Goal: Obtain resource: Obtain resource

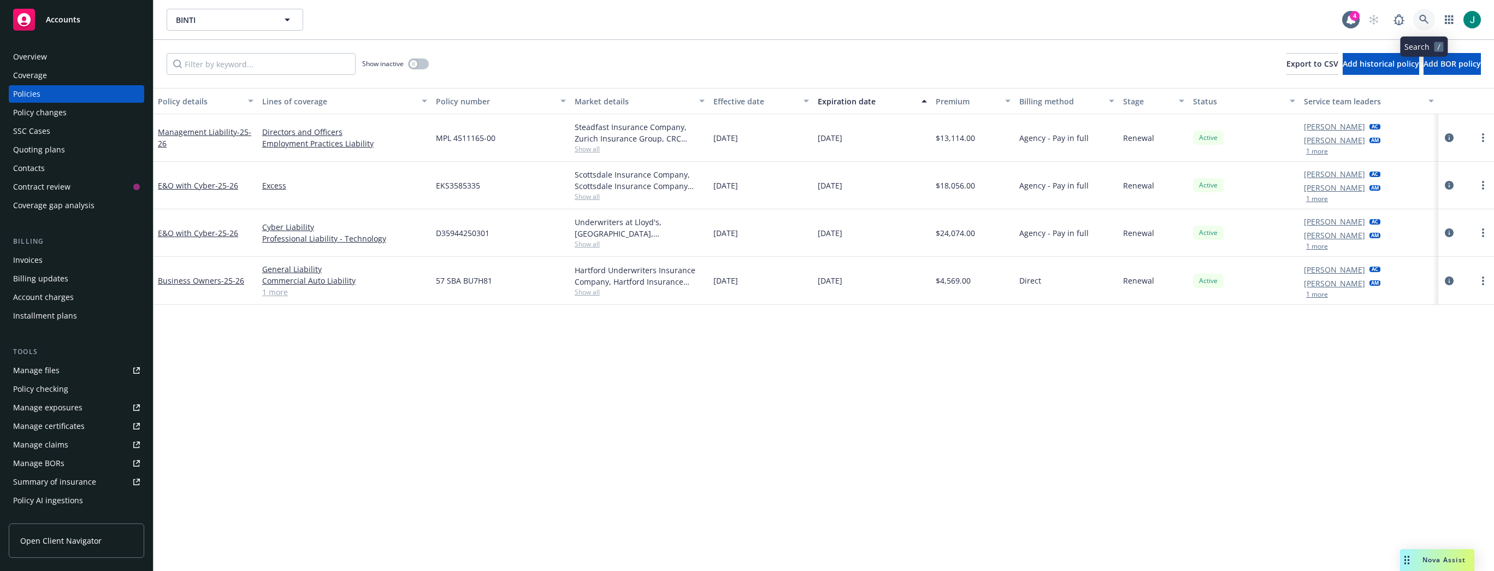
click at [1421, 17] on icon at bounding box center [1424, 20] width 10 height 10
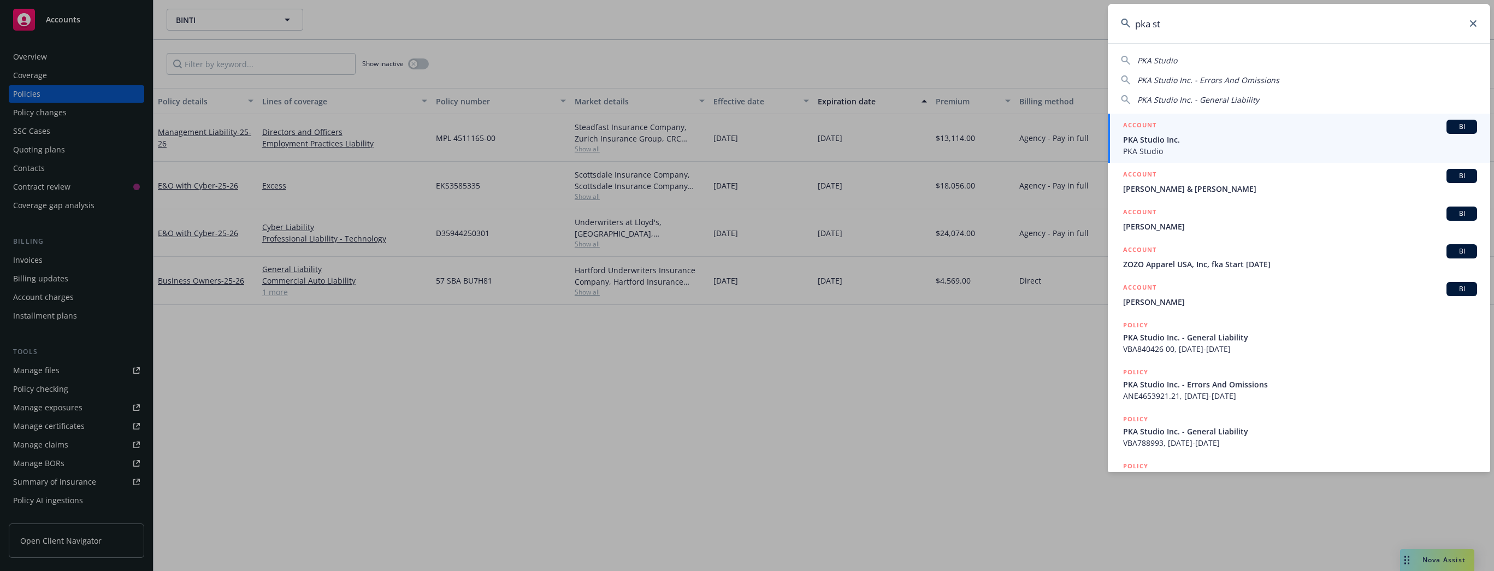
type input "pka st"
click at [1235, 139] on span "PKA Studio Inc." at bounding box center [1300, 139] width 354 height 11
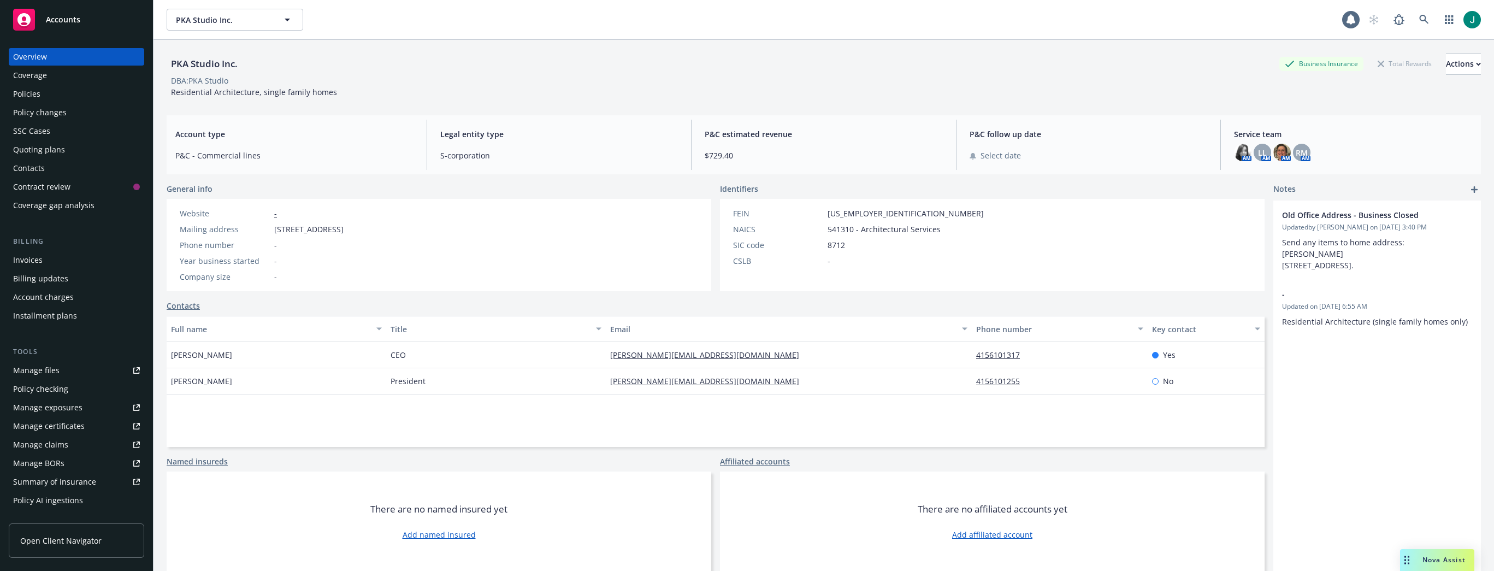
click at [43, 95] on div "Policies" at bounding box center [76, 93] width 127 height 17
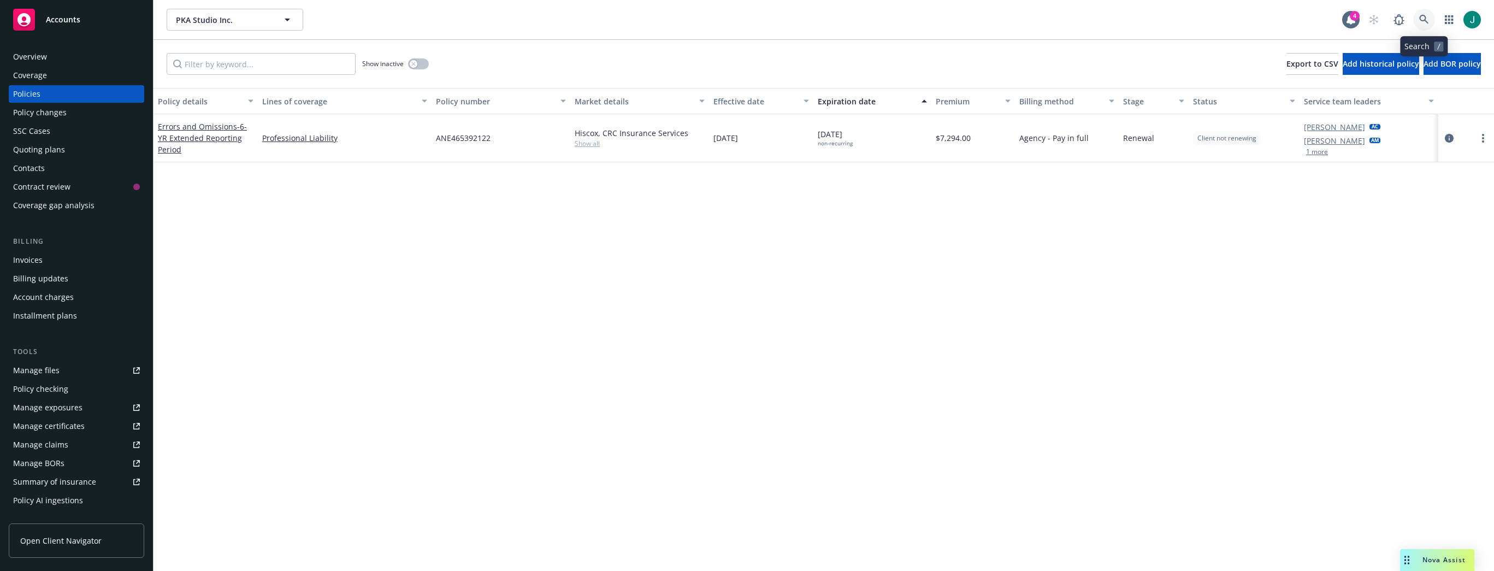
click at [1424, 14] on link at bounding box center [1424, 20] width 22 height 22
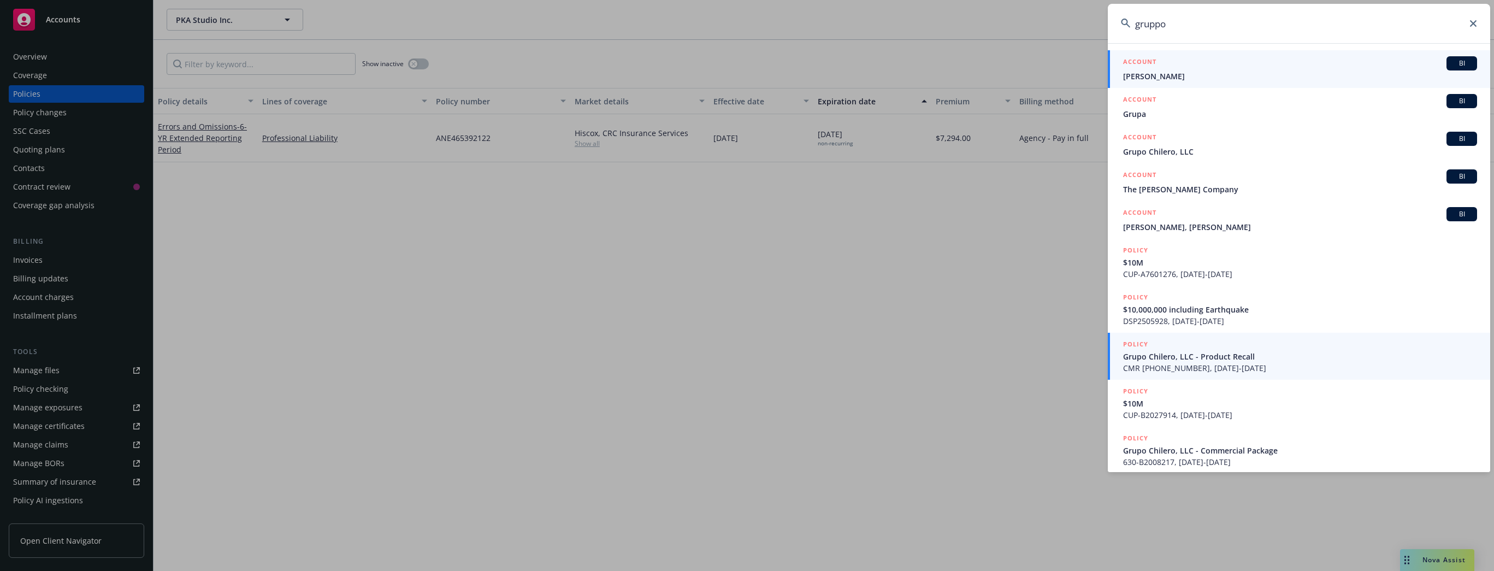
type input "gruppo"
click at [1220, 357] on span "Grupo Chilero, LLC - Product Recall" at bounding box center [1300, 356] width 354 height 11
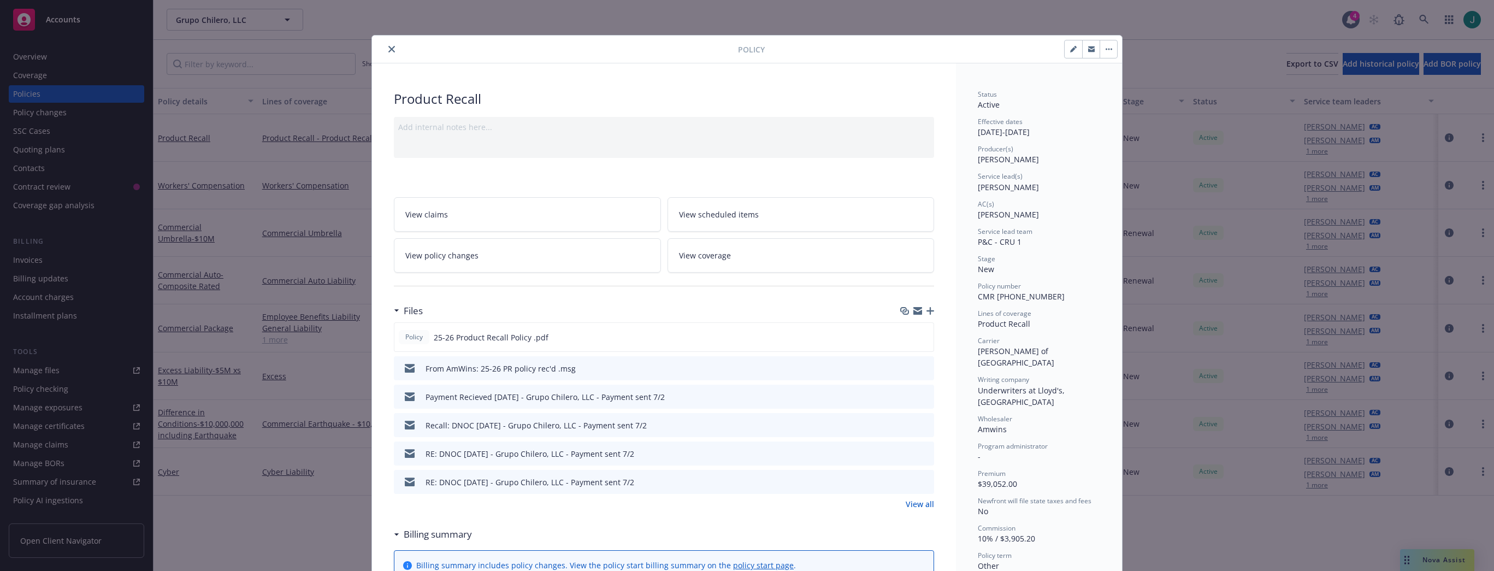
click at [388, 49] on icon "close" at bounding box center [391, 49] width 7 height 7
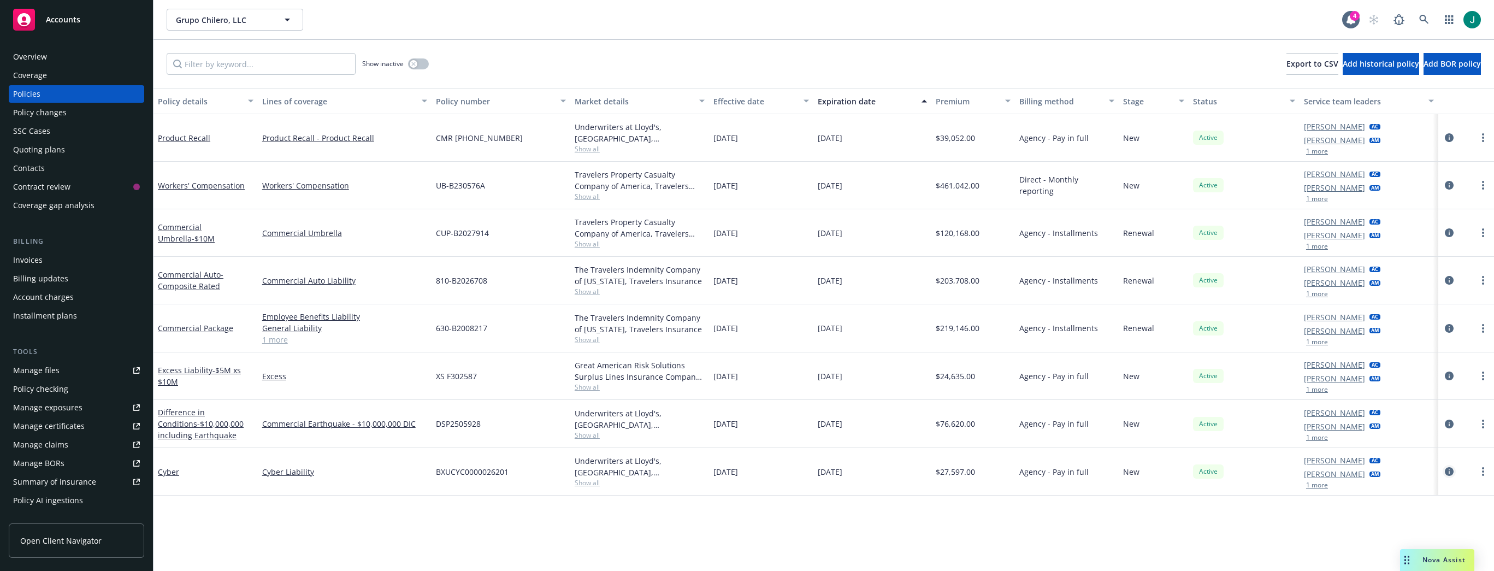
click at [1449, 471] on icon "circleInformation" at bounding box center [1449, 471] width 9 height 9
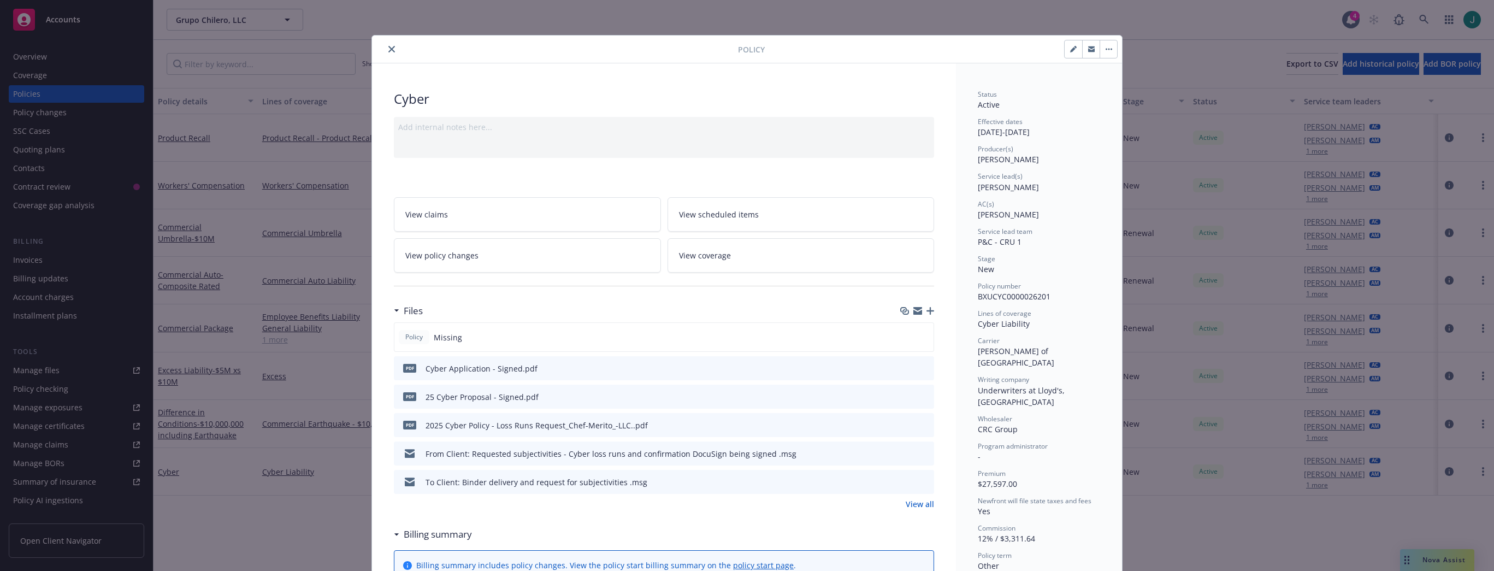
scroll to position [55, 0]
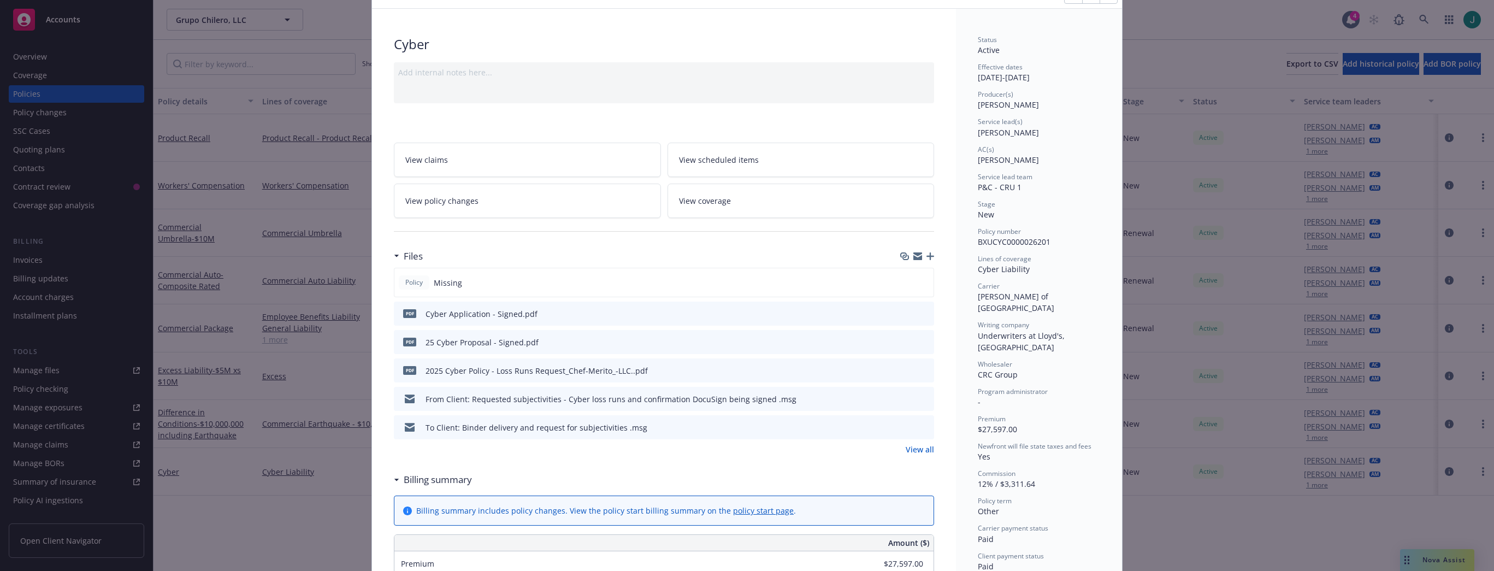
click at [923, 428] on icon "preview file" at bounding box center [924, 427] width 10 height 8
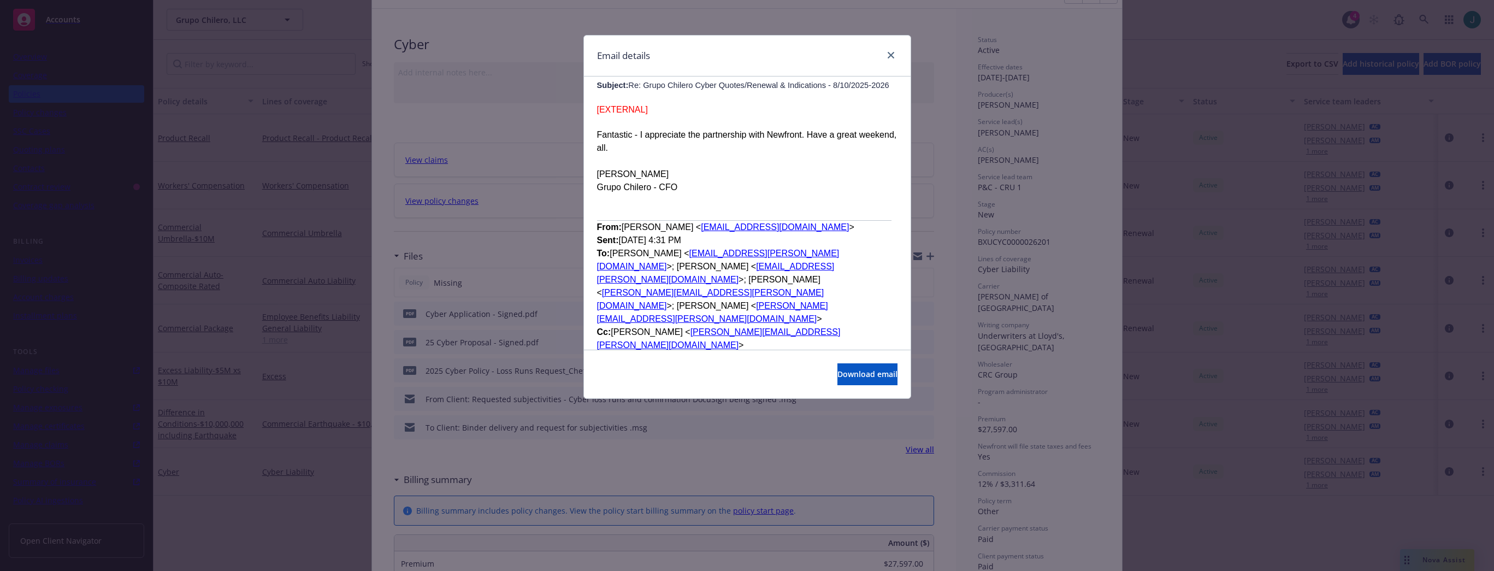
scroll to position [601, 0]
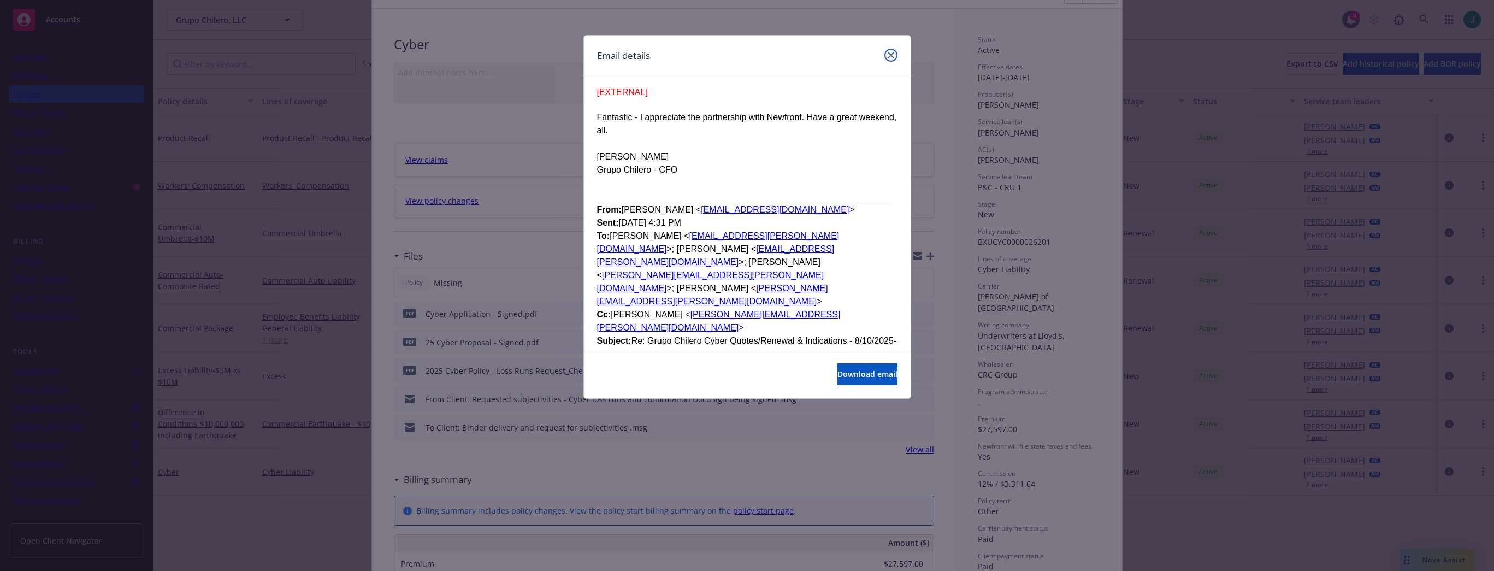
click at [895, 54] on link "close" at bounding box center [890, 55] width 13 height 13
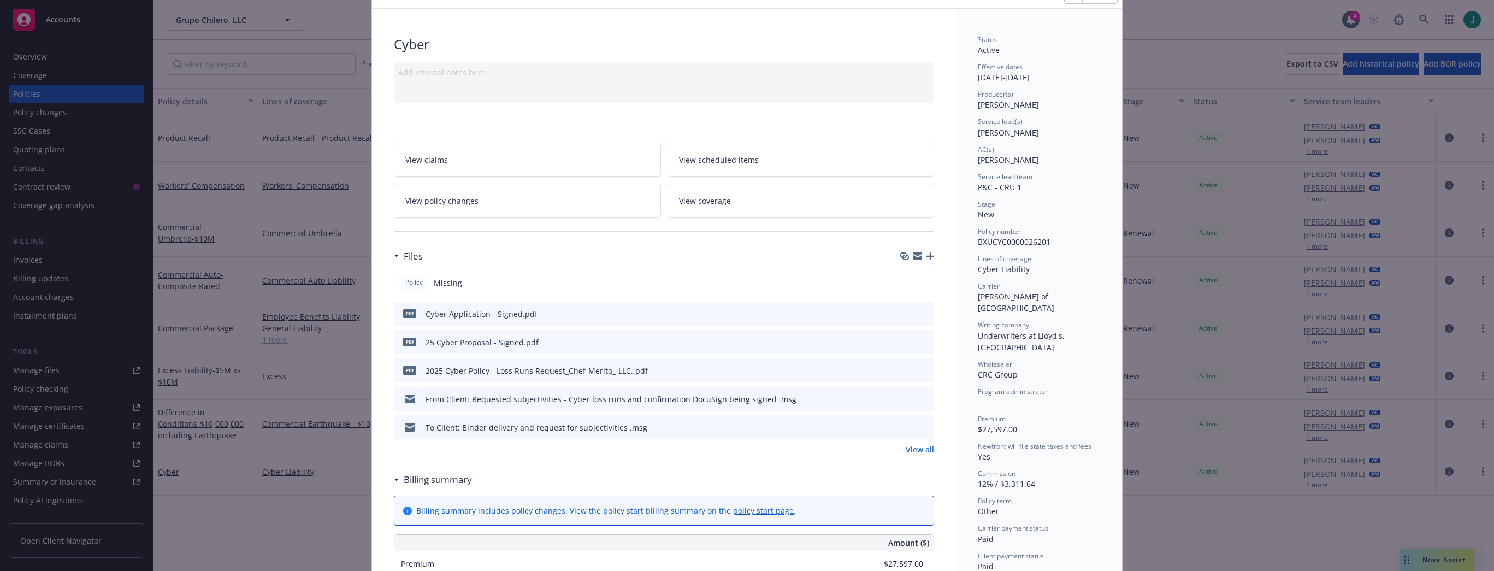
click at [916, 450] on link "View all" at bounding box center [920, 449] width 28 height 11
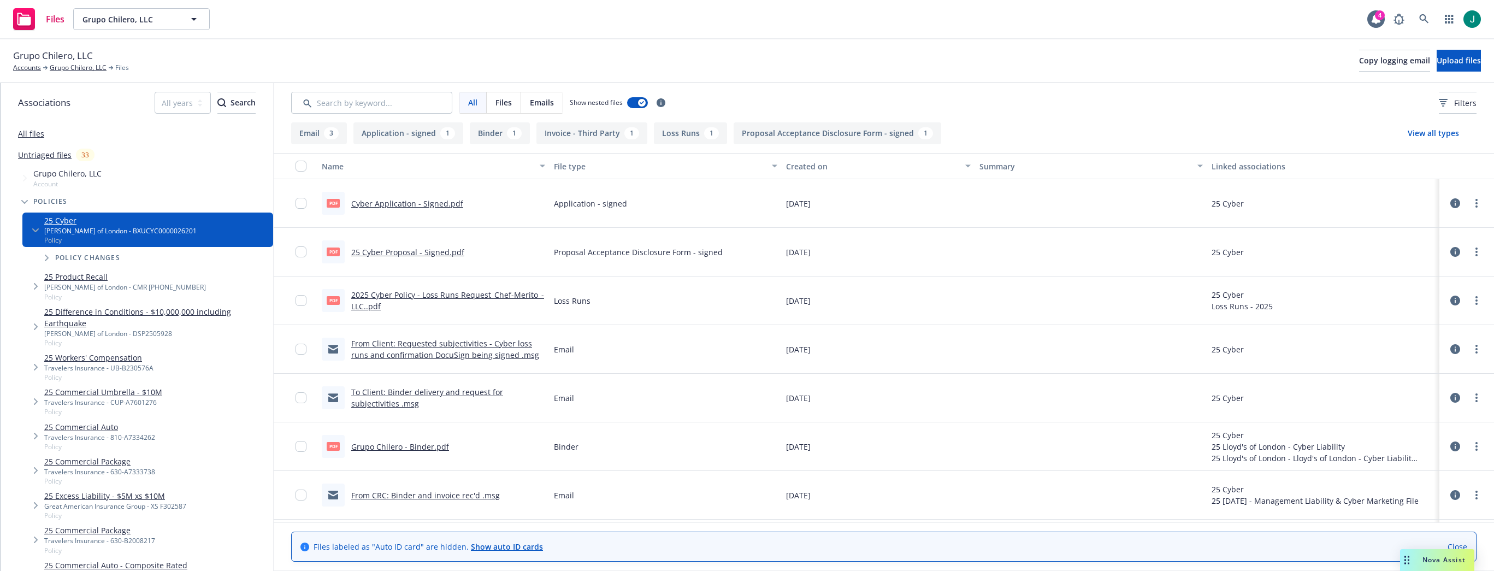
click at [429, 447] on link "Grupo Chilero - Binder.pdf" at bounding box center [400, 446] width 98 height 10
click at [1420, 14] on icon at bounding box center [1424, 19] width 10 height 10
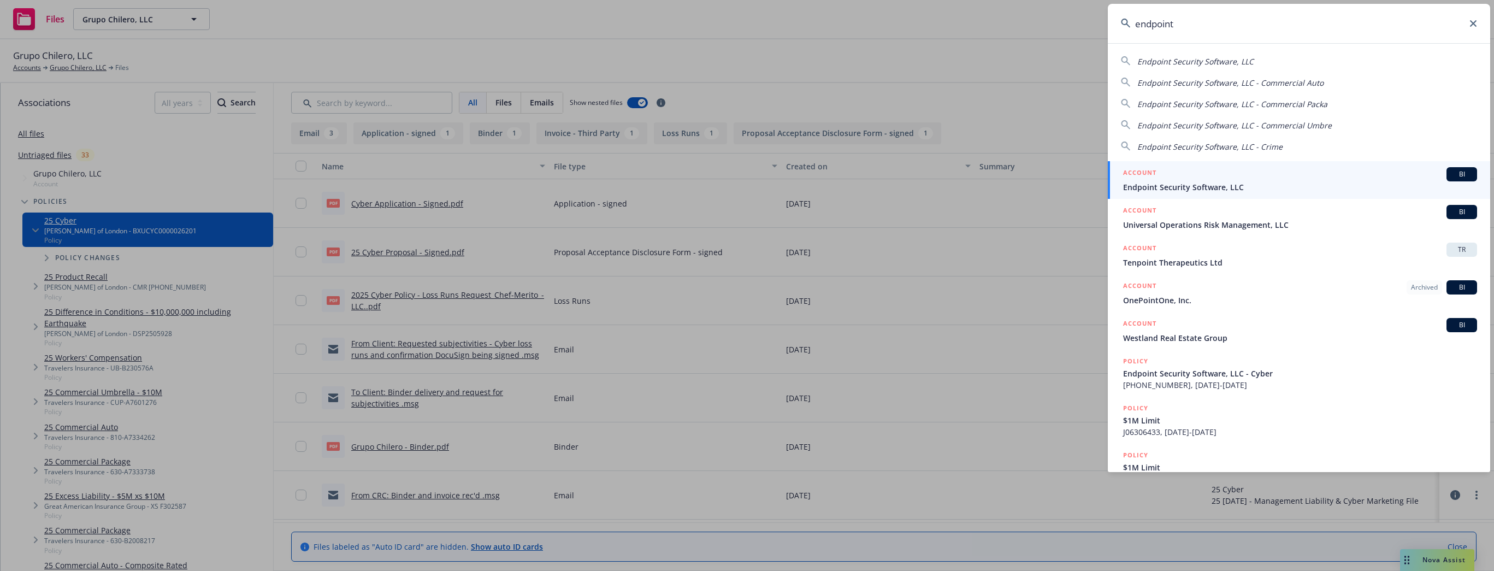
type input "endpoint"
click at [1229, 188] on span "Endpoint Security Software, LLC" at bounding box center [1300, 186] width 354 height 11
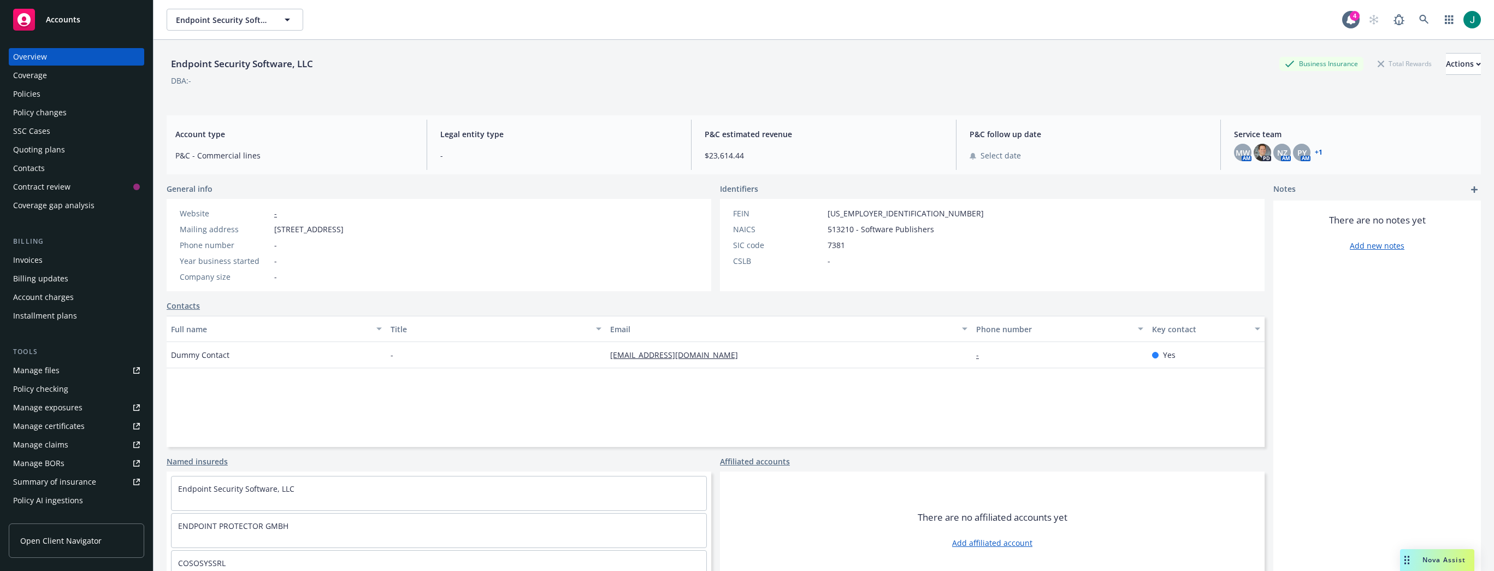
click at [42, 96] on div "Policies" at bounding box center [76, 93] width 127 height 17
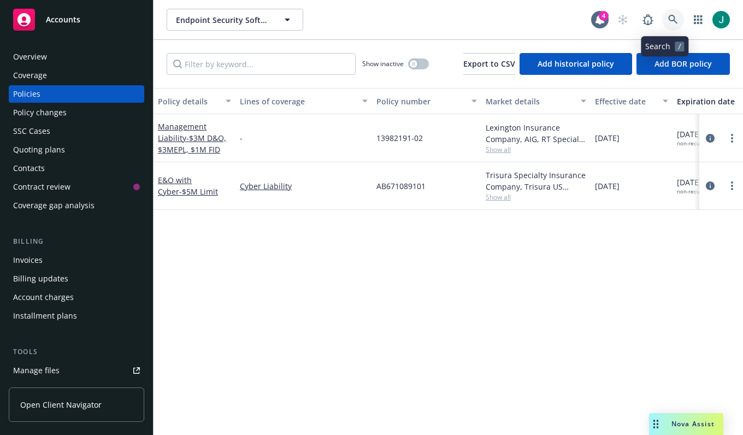
click at [668, 18] on icon at bounding box center [673, 20] width 10 height 10
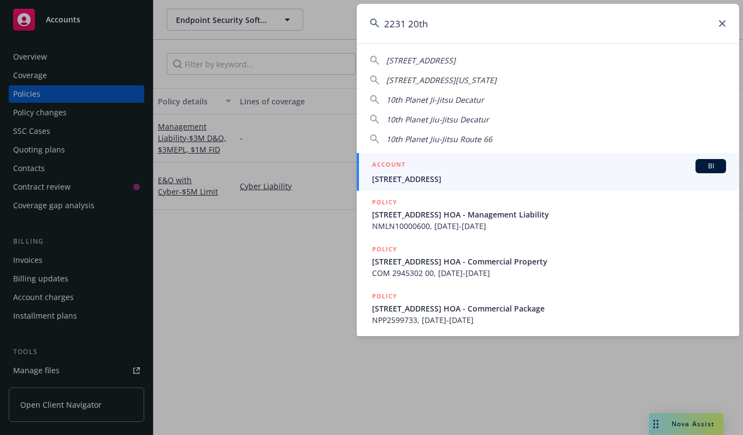
type input "2231 20th"
click at [427, 174] on span "2231 20th Street HOA" at bounding box center [549, 178] width 354 height 11
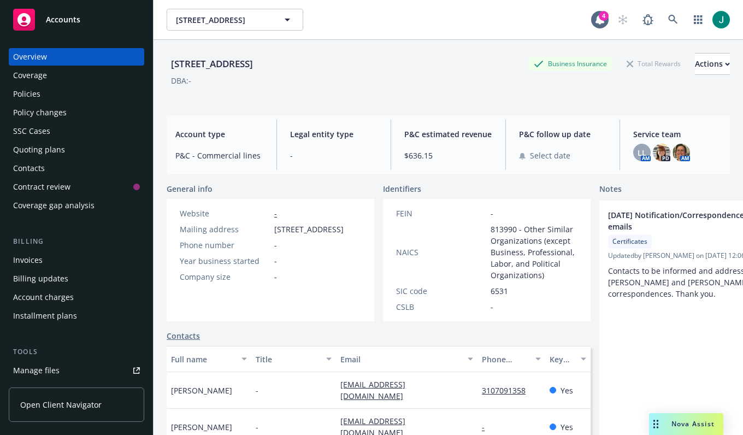
click at [38, 93] on div "Policies" at bounding box center [26, 93] width 27 height 17
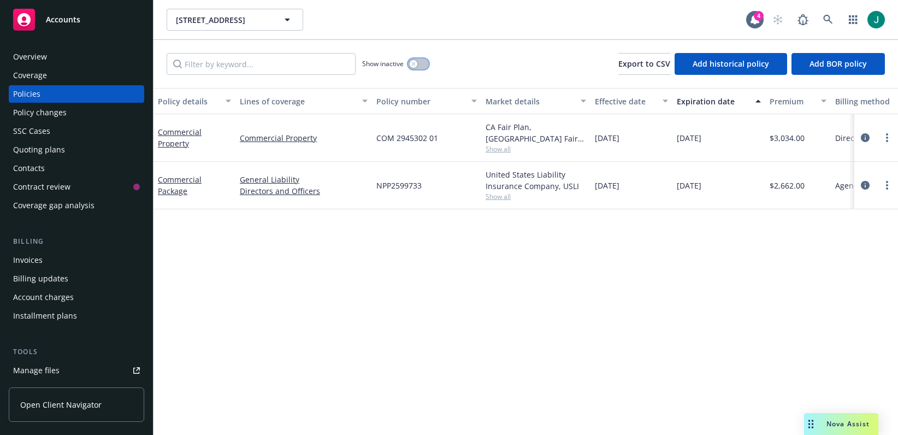
click at [414, 63] on icon "button" at bounding box center [413, 64] width 4 height 4
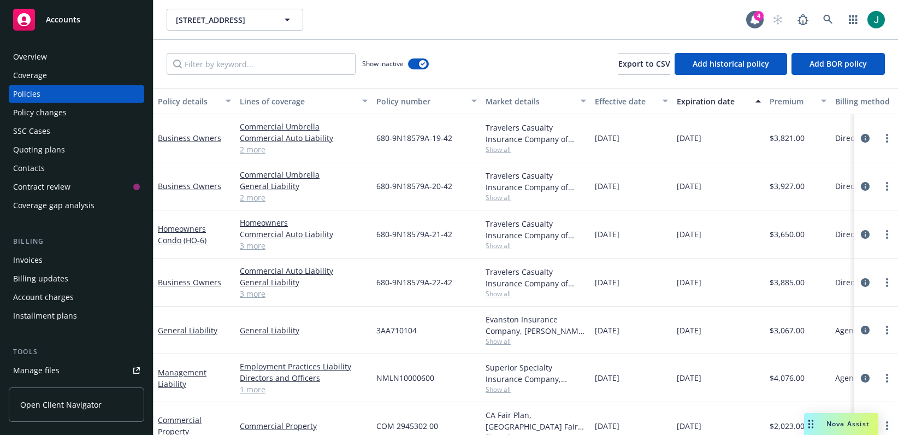
click at [700, 98] on div "Expiration date" at bounding box center [713, 101] width 72 height 11
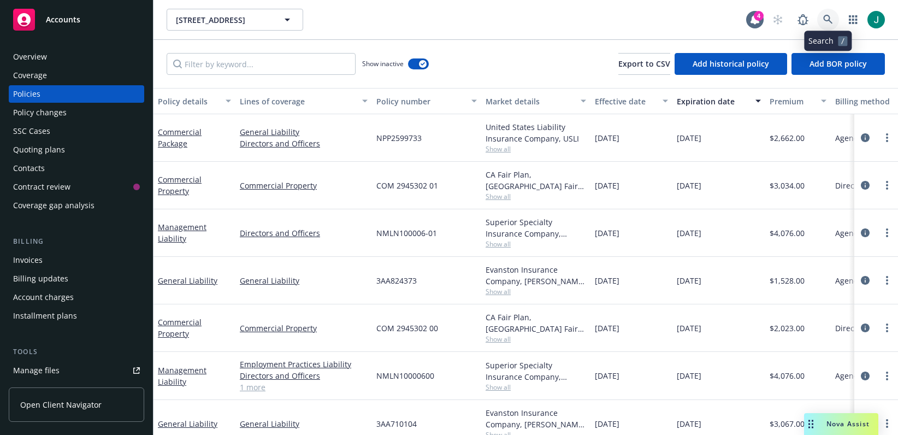
click at [822, 15] on link at bounding box center [828, 20] width 22 height 22
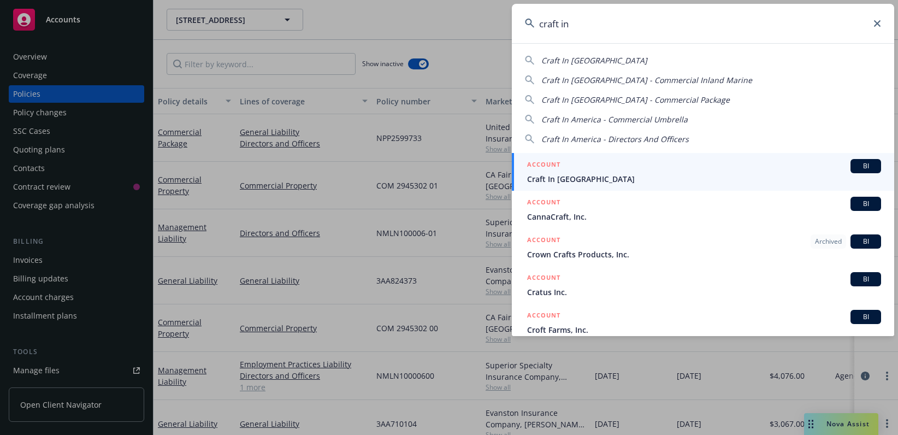
type input "craft in"
click at [574, 172] on div "ACCOUNT BI" at bounding box center [704, 166] width 354 height 14
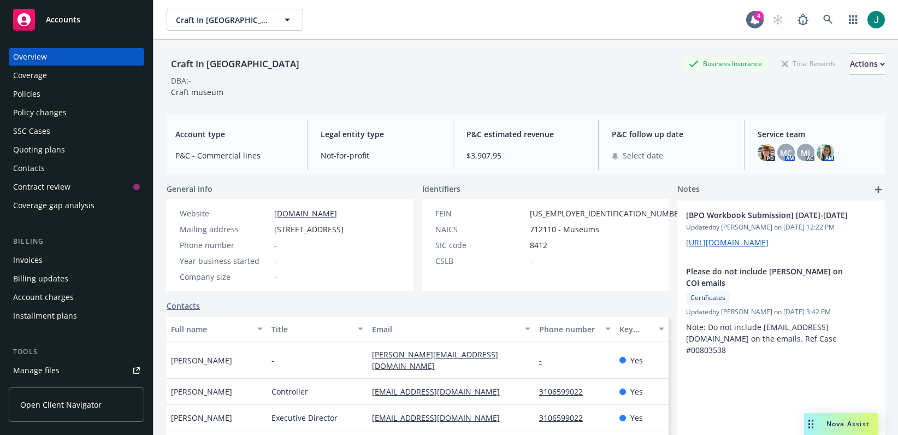
click at [32, 98] on div "Policies" at bounding box center [26, 93] width 27 height 17
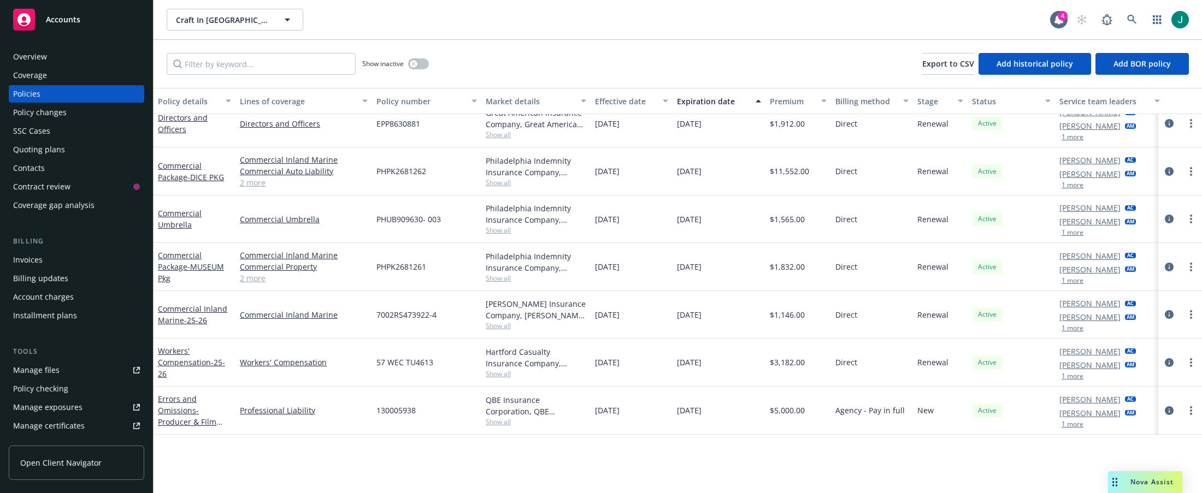
scroll to position [70, 0]
click at [1165, 406] on icon "circleInformation" at bounding box center [1169, 410] width 9 height 9
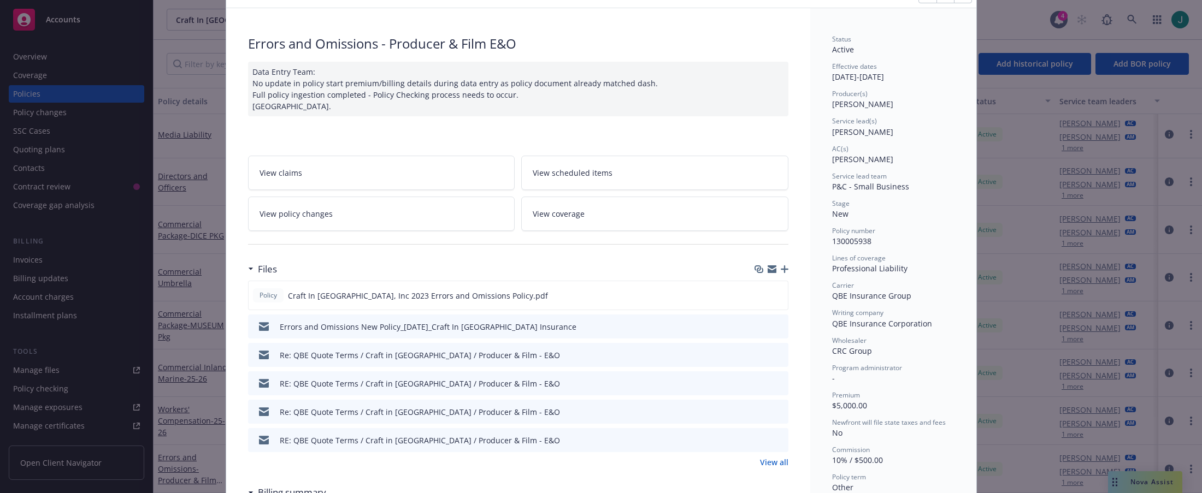
scroll to position [109, 0]
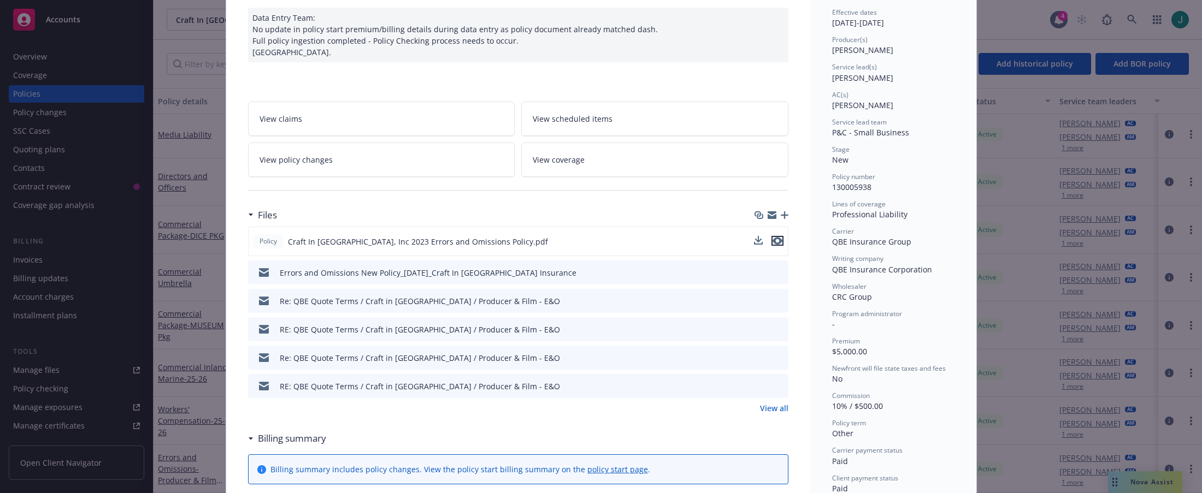
click at [774, 239] on icon "preview file" at bounding box center [777, 241] width 10 height 8
